Goal: Transaction & Acquisition: Obtain resource

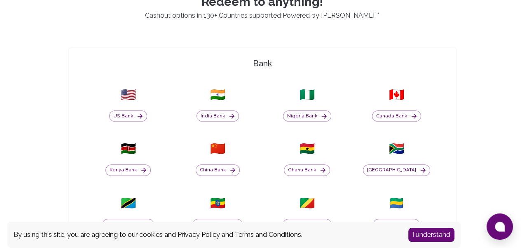
scroll to position [233, 0]
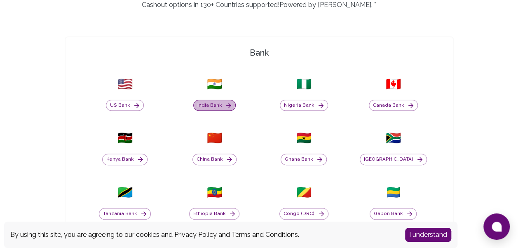
click at [210, 104] on button "India Bank" at bounding box center [214, 106] width 42 height 12
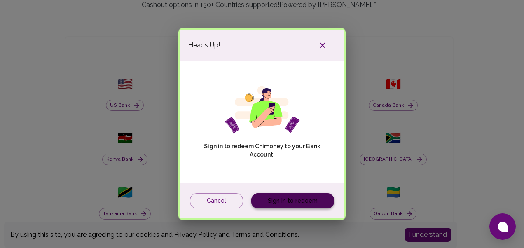
click at [294, 203] on link "Sign in to redeem" at bounding box center [292, 200] width 83 height 15
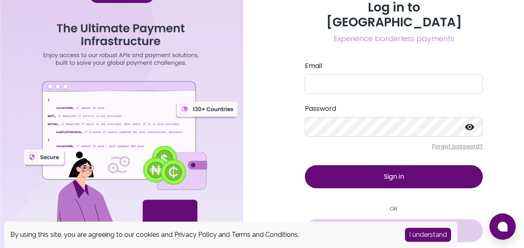
click at [371, 226] on span "Sign in with Google" at bounding box center [399, 231] width 57 height 10
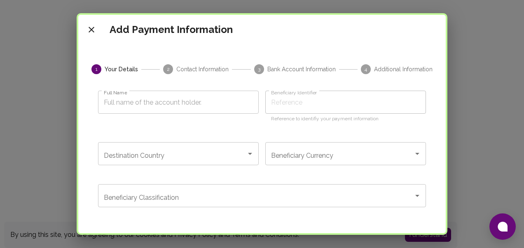
click at [148, 112] on input "Full Name" at bounding box center [178, 102] width 161 height 23
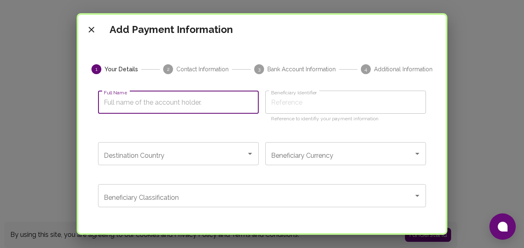
type input "I"
type input "Im"
type input "Imr"
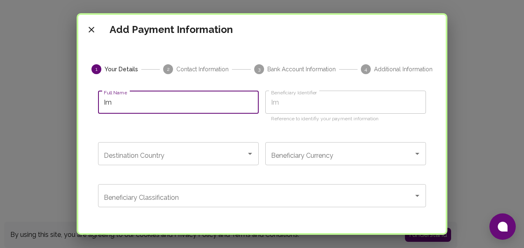
type input "Imr"
type input "Imra"
type input "Imran"
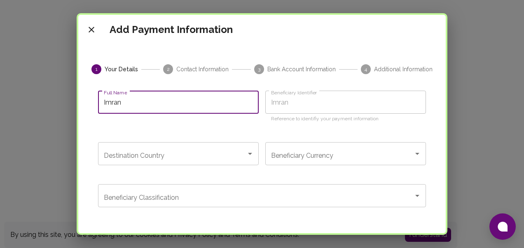
type input "Imran S"
type input "Imran Sh"
type input "Imran She"
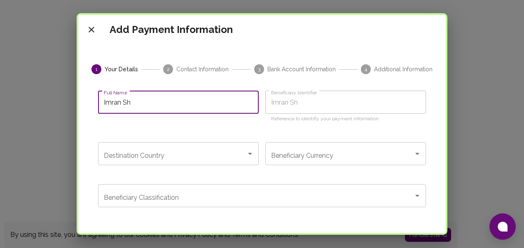
type input "Imran She"
type input "[PERSON_NAME]"
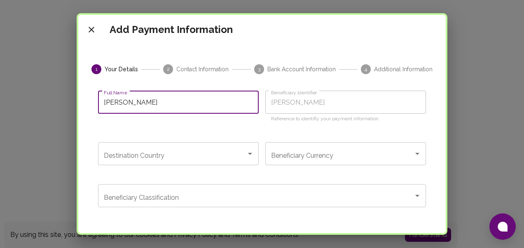
type input "[PERSON_NAME]"
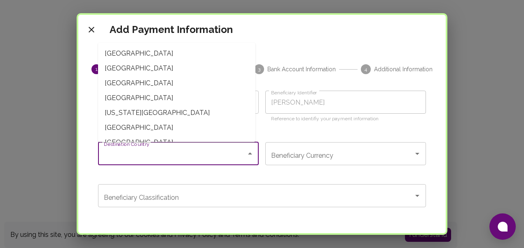
click at [136, 151] on input "Destination Country" at bounding box center [172, 154] width 141 height 16
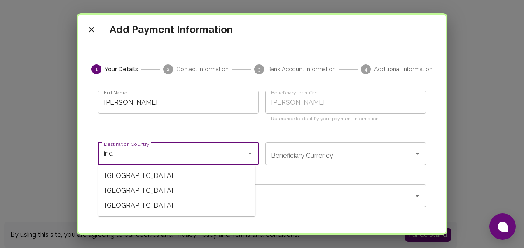
click at [126, 189] on span "[GEOGRAPHIC_DATA]" at bounding box center [176, 190] width 157 height 15
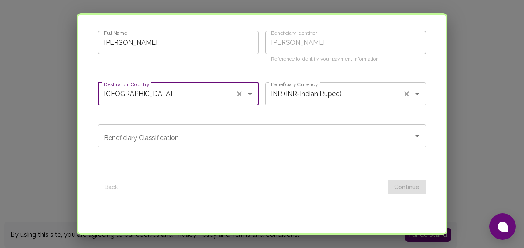
scroll to position [61, 0]
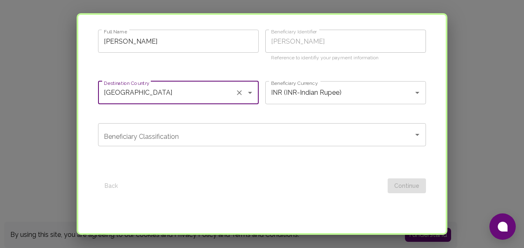
type input "[GEOGRAPHIC_DATA]"
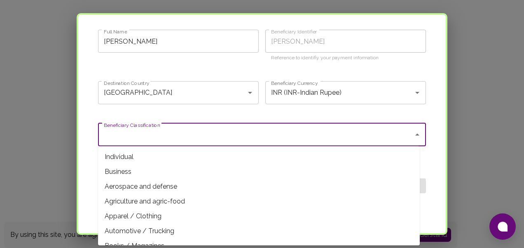
click at [172, 137] on input "Beneficiary Classification" at bounding box center [256, 135] width 308 height 16
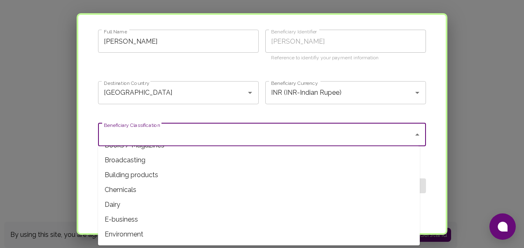
scroll to position [0, 0]
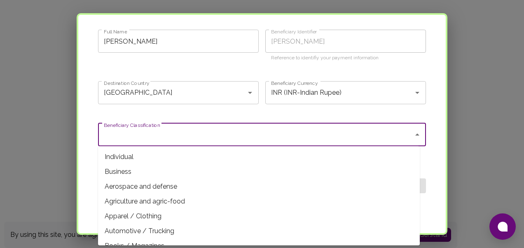
click at [138, 153] on span "Individual" at bounding box center [259, 157] width 322 height 15
type input "Individual"
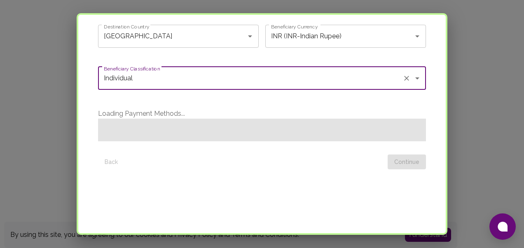
scroll to position [118, 0]
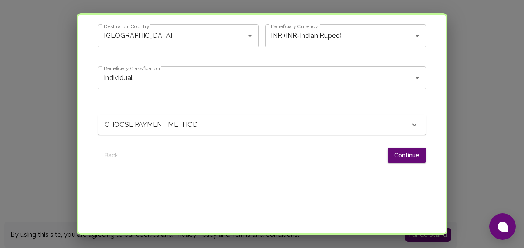
click at [136, 126] on p "CHOOSE PAYMENT METHOD" at bounding box center [155, 125] width 101 height 10
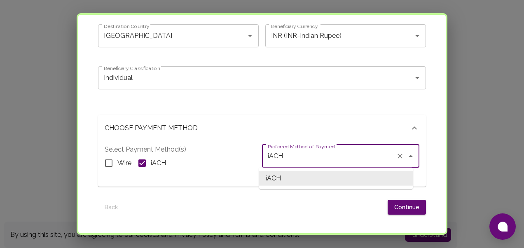
click at [279, 159] on input "iACH" at bounding box center [329, 156] width 127 height 16
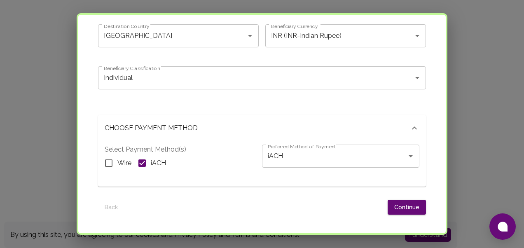
click at [219, 161] on div "Wire iACH" at bounding box center [183, 162] width 157 height 17
click at [110, 165] on input "Wire" at bounding box center [108, 162] width 17 height 17
click at [109, 161] on input "Wire" at bounding box center [108, 162] width 17 height 17
click at [106, 162] on input "Wire" at bounding box center [108, 162] width 17 height 17
checkbox input "false"
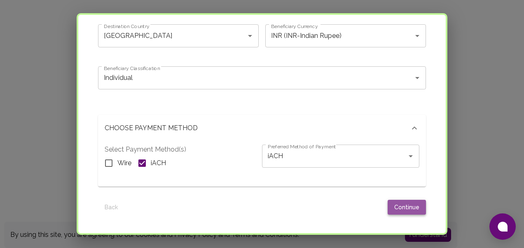
click at [411, 209] on button "Continue" at bounding box center [407, 207] width 38 height 15
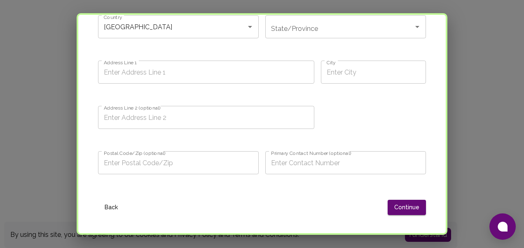
scroll to position [0, 0]
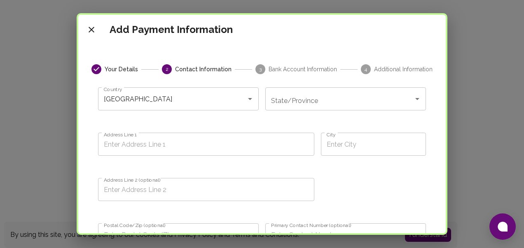
click at [292, 104] on input "State/Province" at bounding box center [339, 99] width 141 height 16
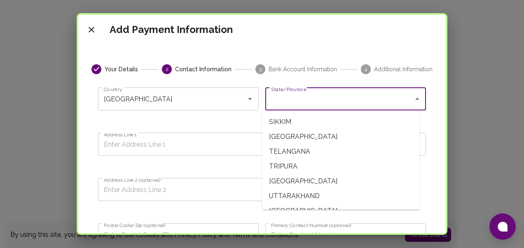
scroll to position [456, 0]
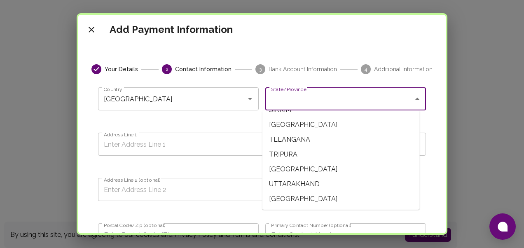
click at [291, 168] on span "UTTAR PRADESH" at bounding box center [340, 169] width 157 height 15
type input "UTTAR PRADESH"
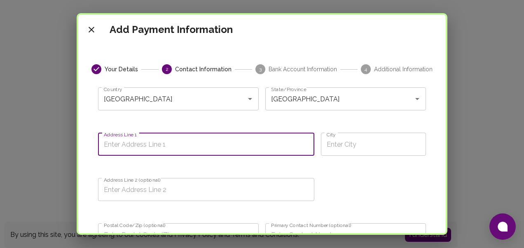
click at [180, 133] on input "Address Line 1" at bounding box center [206, 144] width 216 height 23
type input "E-3829 rajaj ji puram"
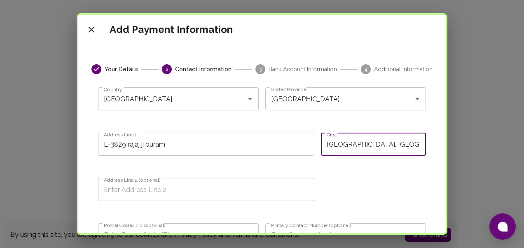
click at [388, 150] on input "Lucknow, Uttar Pradesh, India" at bounding box center [373, 144] width 105 height 23
type input "Lucknow"
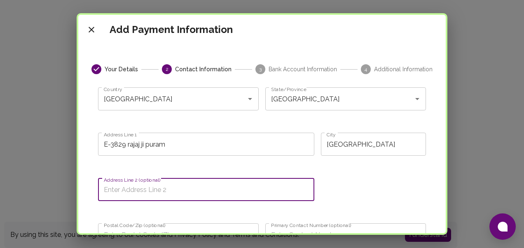
click at [199, 194] on input "Address Line 2 (optional)" at bounding box center [206, 189] width 216 height 23
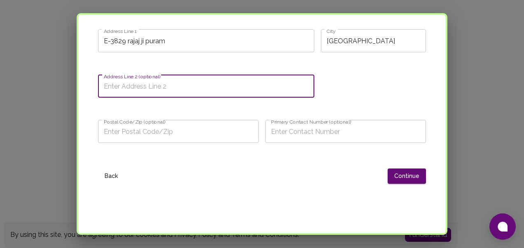
scroll to position [104, 0]
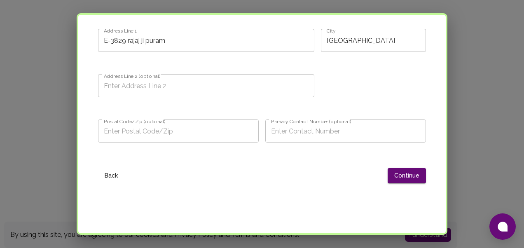
click at [186, 187] on div "Your Details 2 Contact Information 3 Bank Account Information 4 Additional Info…" at bounding box center [262, 112] width 348 height 305
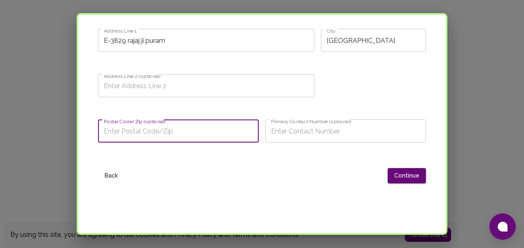
click at [148, 136] on input "Postal Code/Zip (optional)" at bounding box center [178, 130] width 161 height 23
type input "226017"
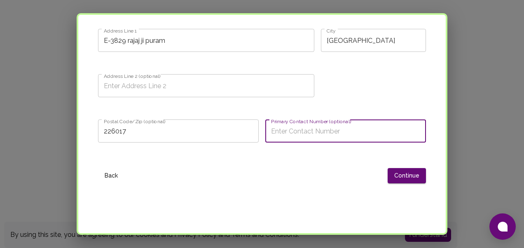
click at [292, 138] on input "Primary Contact Number (optional)" at bounding box center [345, 130] width 161 height 23
click at [288, 130] on input "6387173461" at bounding box center [345, 130] width 161 height 23
type input "6387163461"
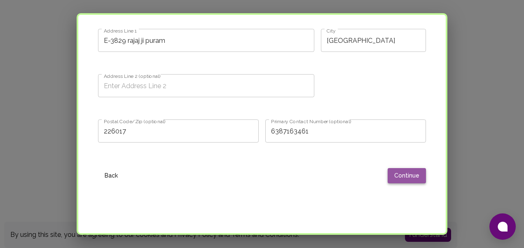
click at [402, 175] on button "Continue" at bounding box center [407, 175] width 38 height 15
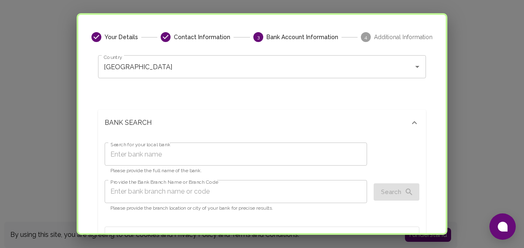
scroll to position [34, 0]
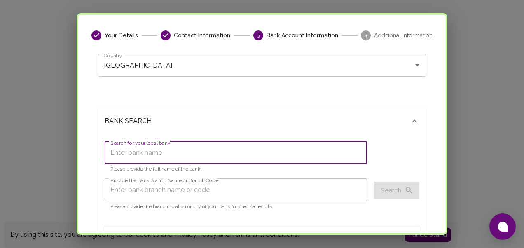
click at [180, 154] on input "Search for your local bank" at bounding box center [236, 152] width 262 height 23
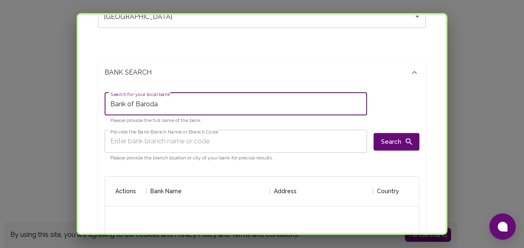
type input "Bank of Baroda"
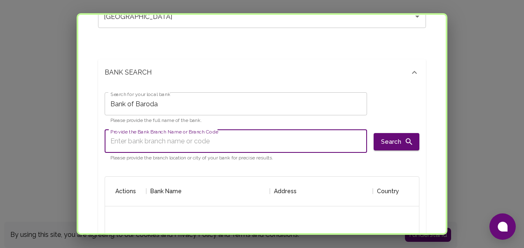
click at [159, 145] on input "Provide the Bank Branch Name or Branch Code" at bounding box center [236, 141] width 262 height 23
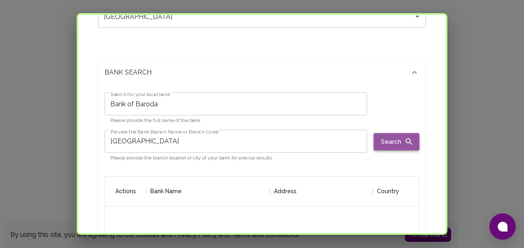
click at [376, 140] on button "Search" at bounding box center [397, 141] width 46 height 17
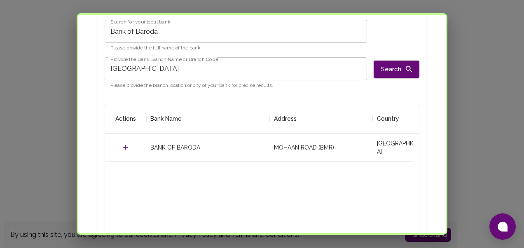
scroll to position [160, 0]
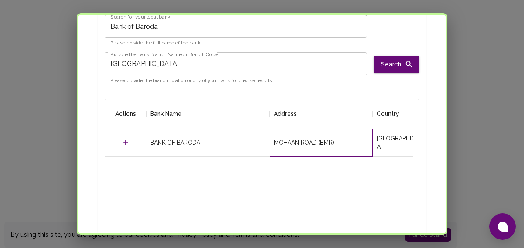
click at [275, 144] on div "MOHAAN ROAD (BMR)" at bounding box center [304, 142] width 60 height 8
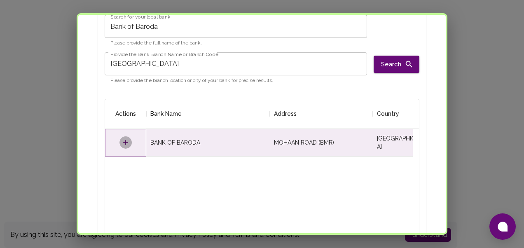
click at [127, 144] on icon "Select" at bounding box center [126, 142] width 8 height 8
type input "MOHAAN ROAD (BMR)"
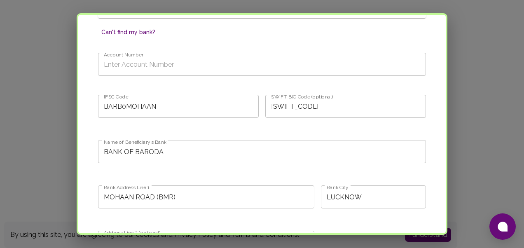
scroll to position [480, 0]
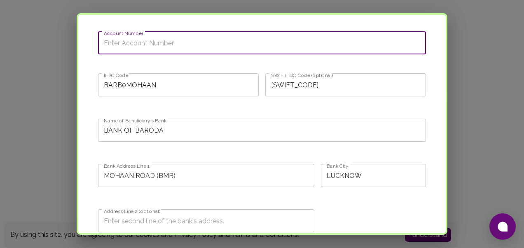
click at [130, 41] on input "Account Number" at bounding box center [262, 42] width 328 height 23
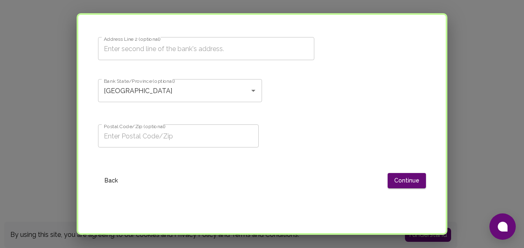
scroll to position [654, 0]
type input "36518100004392"
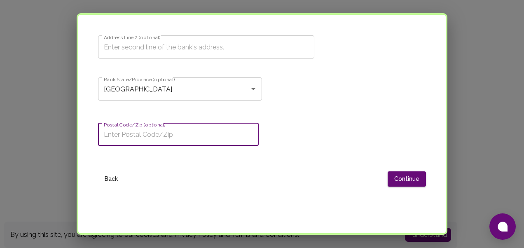
click at [138, 142] on input "Postal Code/Zip (optional)" at bounding box center [178, 134] width 161 height 23
type input "226017"
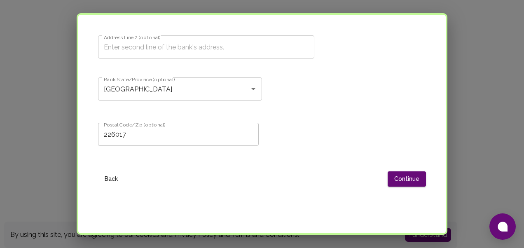
click at [392, 175] on button "Continue" at bounding box center [407, 178] width 38 height 15
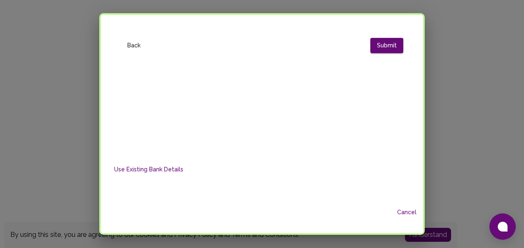
scroll to position [0, 0]
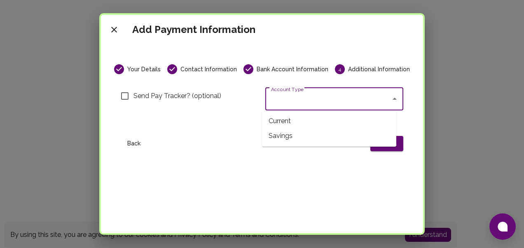
click at [308, 95] on input "Account Type" at bounding box center [328, 99] width 118 height 16
click at [281, 121] on span "Current" at bounding box center [329, 121] width 134 height 15
click at [334, 107] on div "Current Account Type" at bounding box center [334, 98] width 138 height 23
click at [284, 139] on span "Savings" at bounding box center [329, 136] width 134 height 15
type input "Savings"
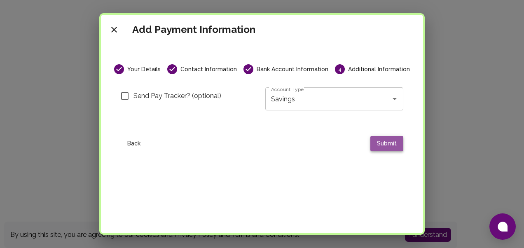
click at [374, 144] on button "Submit" at bounding box center [386, 143] width 33 height 15
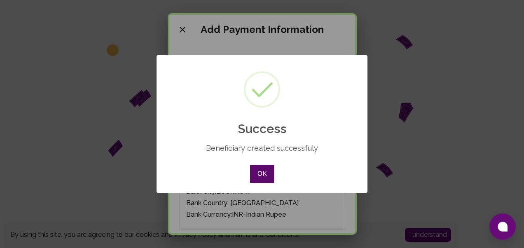
click at [263, 173] on button "OK" at bounding box center [262, 174] width 24 height 18
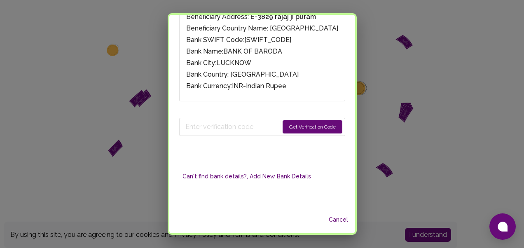
scroll to position [129, 0]
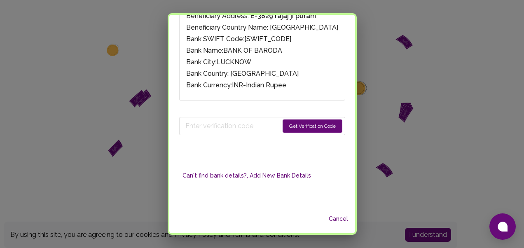
click at [299, 124] on button "Get Verification Code" at bounding box center [313, 125] width 60 height 13
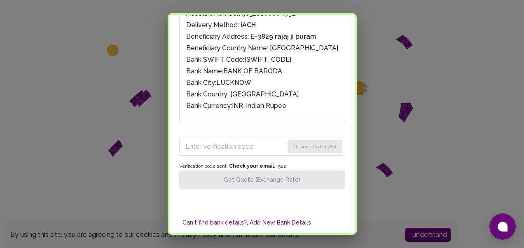
scroll to position [110, 0]
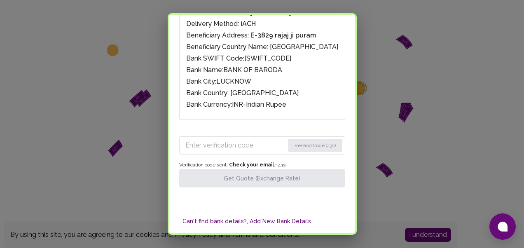
click at [200, 144] on input "Enter verification code" at bounding box center [234, 145] width 99 height 13
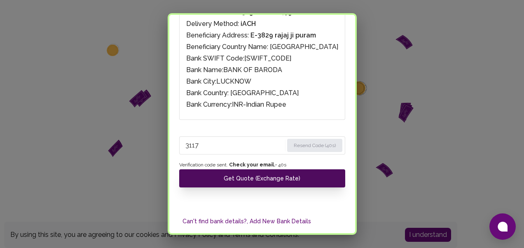
type input "3117"
click at [221, 177] on button "Get Quote (Exchange Rate)" at bounding box center [262, 178] width 166 height 18
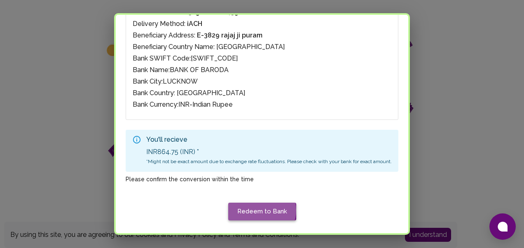
click at [256, 209] on button "Redeem to Bank" at bounding box center [262, 211] width 68 height 17
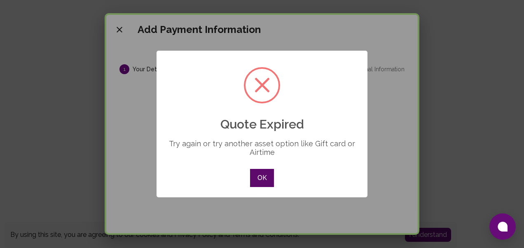
click at [262, 177] on button "OK" at bounding box center [262, 178] width 24 height 18
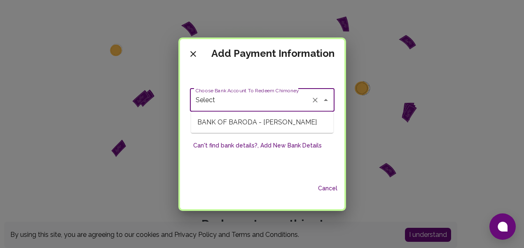
click at [239, 96] on input "Select" at bounding box center [251, 100] width 114 height 16
click at [232, 121] on span "BANK OF BARODA - Imran Shekh" at bounding box center [262, 122] width 143 height 15
type input "BANK OF BARODA - Imran Shekh"
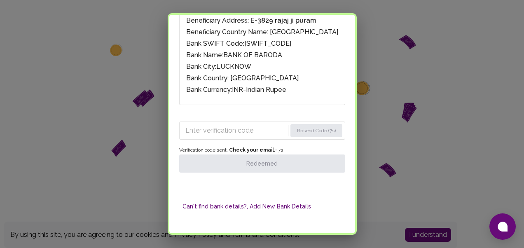
scroll to position [122, 0]
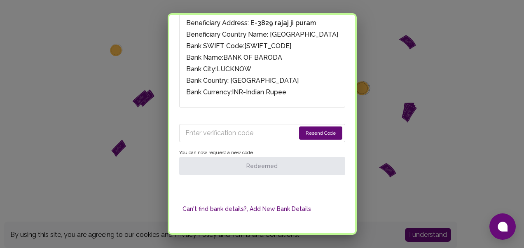
click at [299, 131] on button "Resend Code" at bounding box center [320, 132] width 43 height 13
click at [204, 137] on input "Enter verification code" at bounding box center [234, 132] width 99 height 13
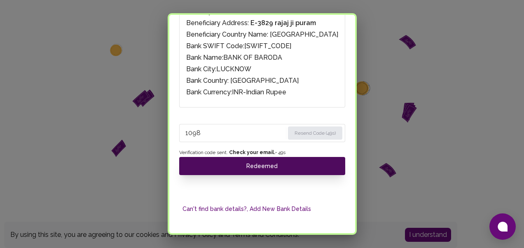
type input "1098"
click at [229, 166] on button "Redeemed" at bounding box center [262, 166] width 166 height 18
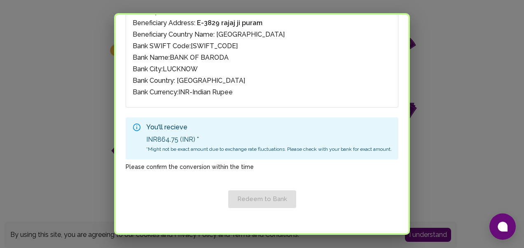
click at [262, 199] on div "Redeem to Bank" at bounding box center [262, 193] width 273 height 30
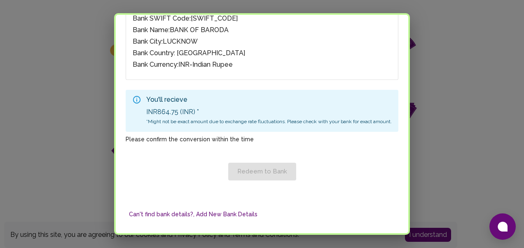
scroll to position [159, 0]
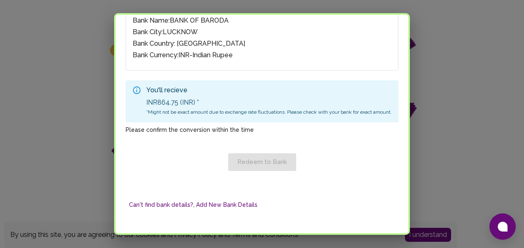
click at [260, 164] on div "Redeem to Bank" at bounding box center [262, 156] width 273 height 30
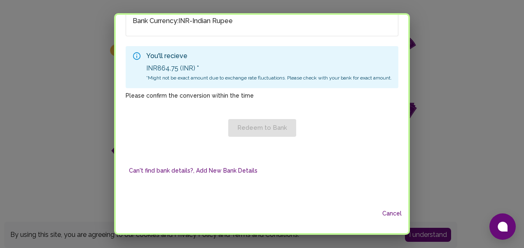
scroll to position [179, 0]
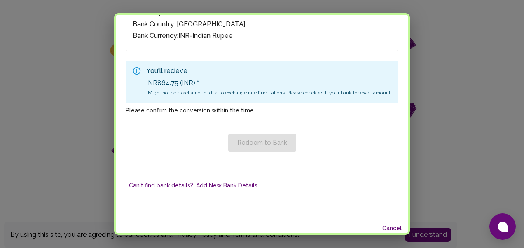
click at [253, 148] on div "Redeem to Bank" at bounding box center [262, 137] width 273 height 30
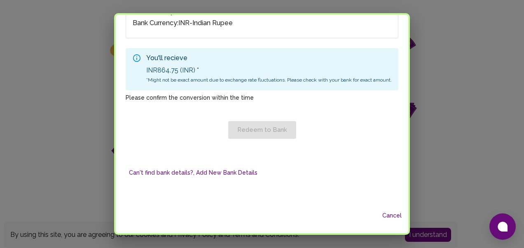
scroll to position [194, 0]
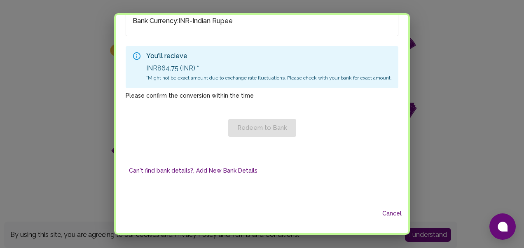
click at [249, 120] on div "Redeem to Bank" at bounding box center [262, 122] width 273 height 30
